Goal: Find specific page/section: Find specific page/section

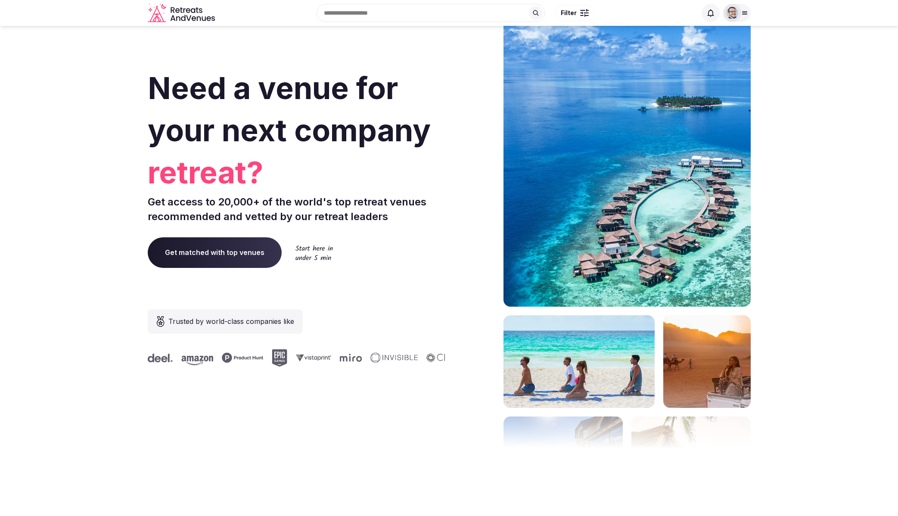
click at [768, 118] on section "Need a venue for your next company retreat? Get access to 20,000+ of the world'…" at bounding box center [449, 257] width 898 height 519
click at [746, 15] on icon at bounding box center [744, 12] width 7 height 7
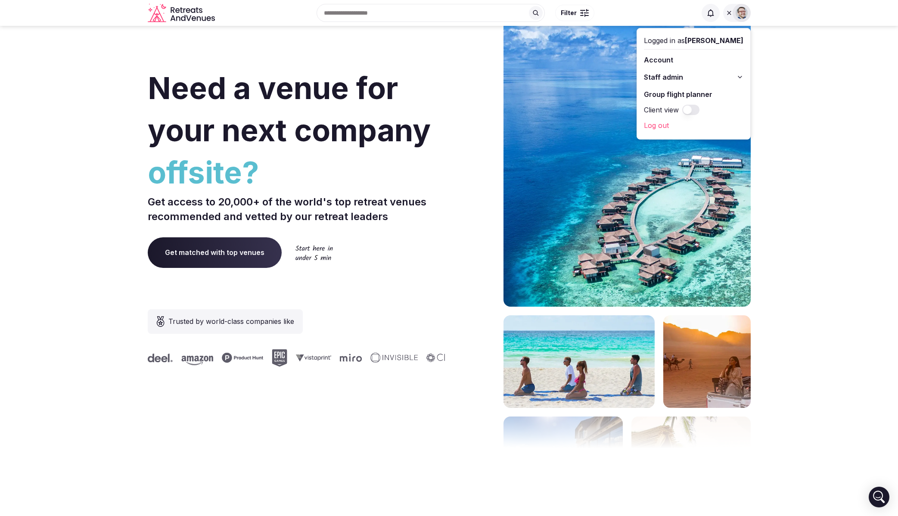
click at [456, 125] on div at bounding box center [475, 257] width 44 height 519
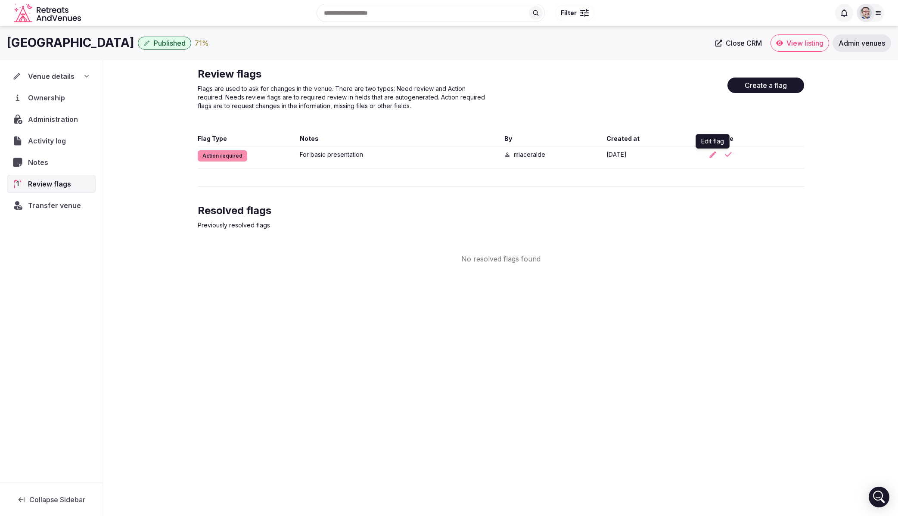
click at [716, 156] on icon "button" at bounding box center [712, 154] width 9 height 9
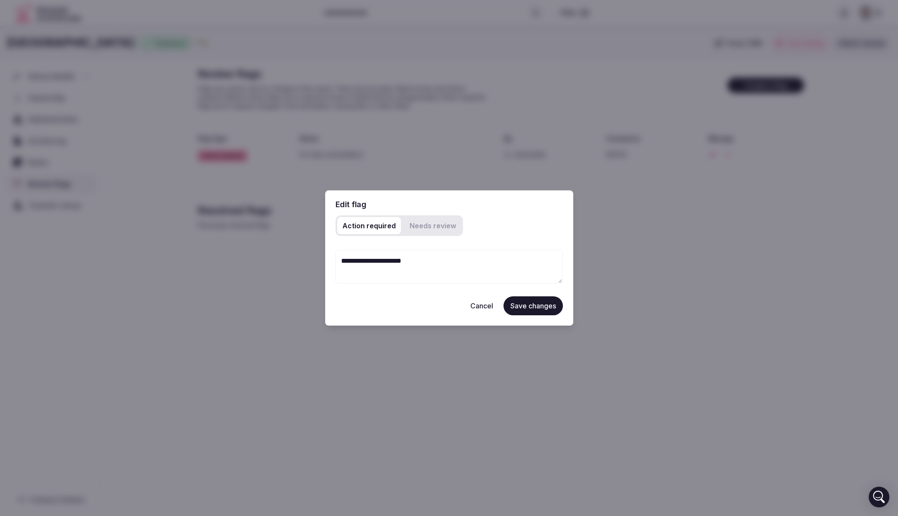
click at [481, 305] on button "Cancel" at bounding box center [481, 305] width 37 height 19
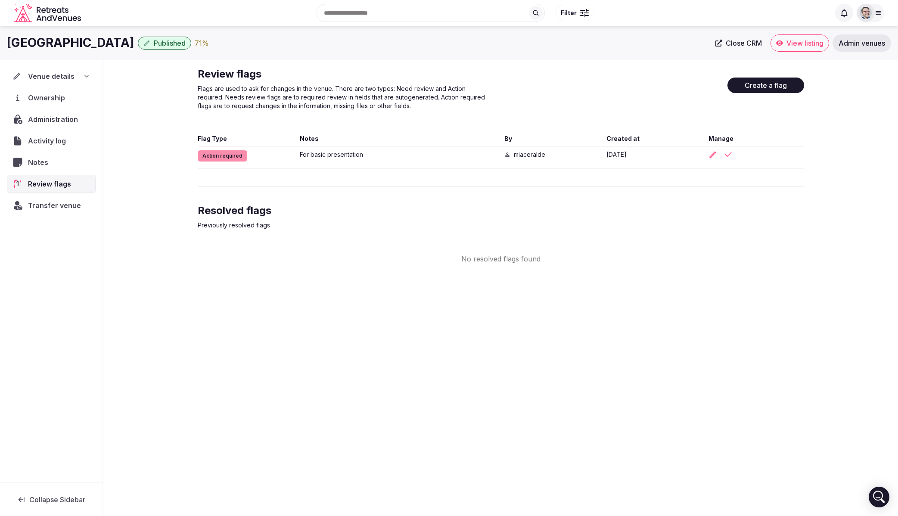
click at [345, 354] on div "Oak Tree Inn Published 71 % Close CRM View listing Admin venues Venue details O…" at bounding box center [449, 268] width 898 height 485
click at [860, 406] on div "Oak Tree Inn Published 71 % Close CRM View listing Admin venues Venue details O…" at bounding box center [449, 268] width 898 height 485
click at [378, 389] on div "Oak Tree Inn Published 71 % Close CRM View listing Admin venues Venue details O…" at bounding box center [449, 268] width 898 height 485
